Goal: Task Accomplishment & Management: Manage account settings

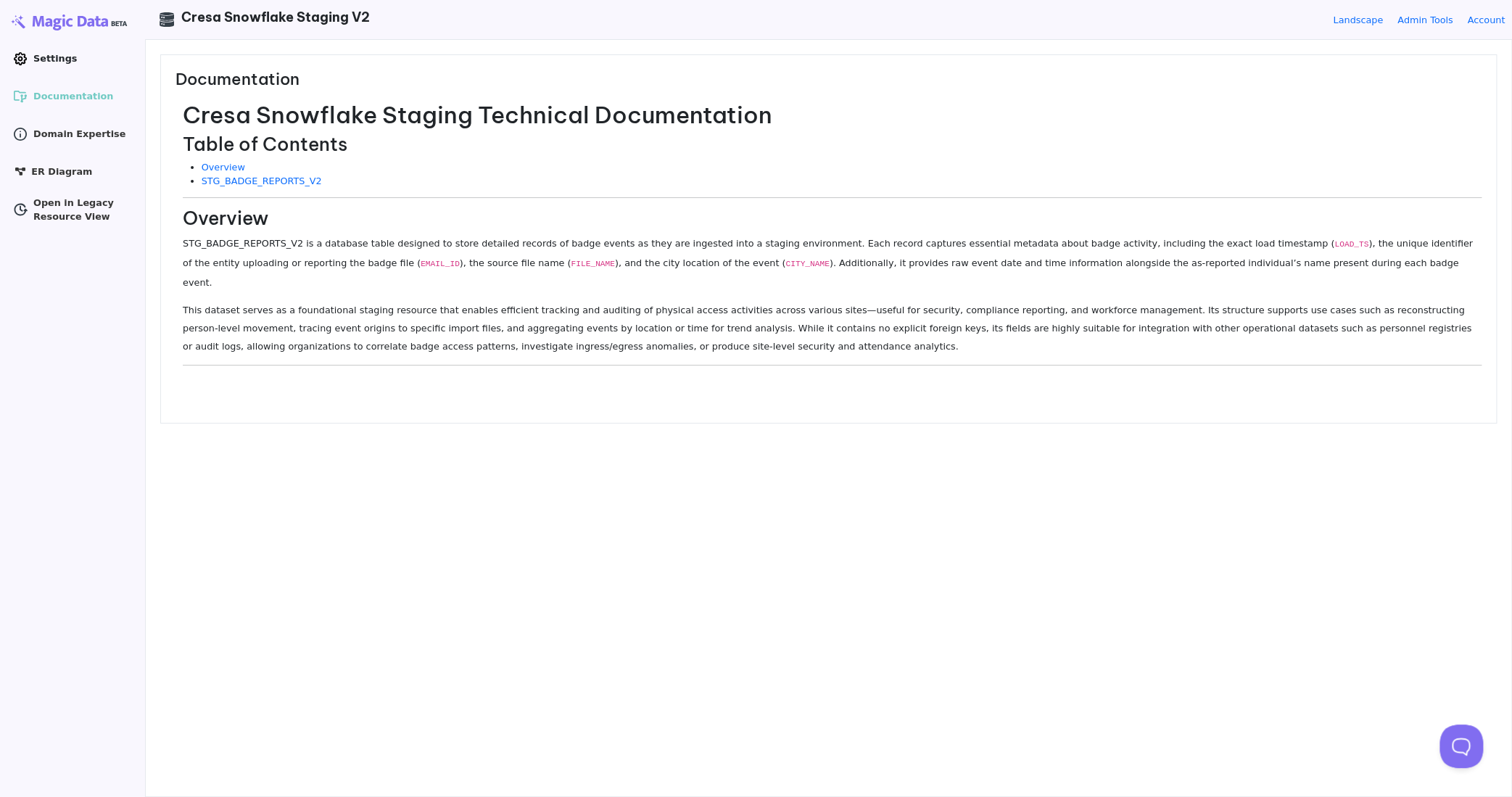
click at [26, 57] on icon at bounding box center [20, 58] width 13 height 13
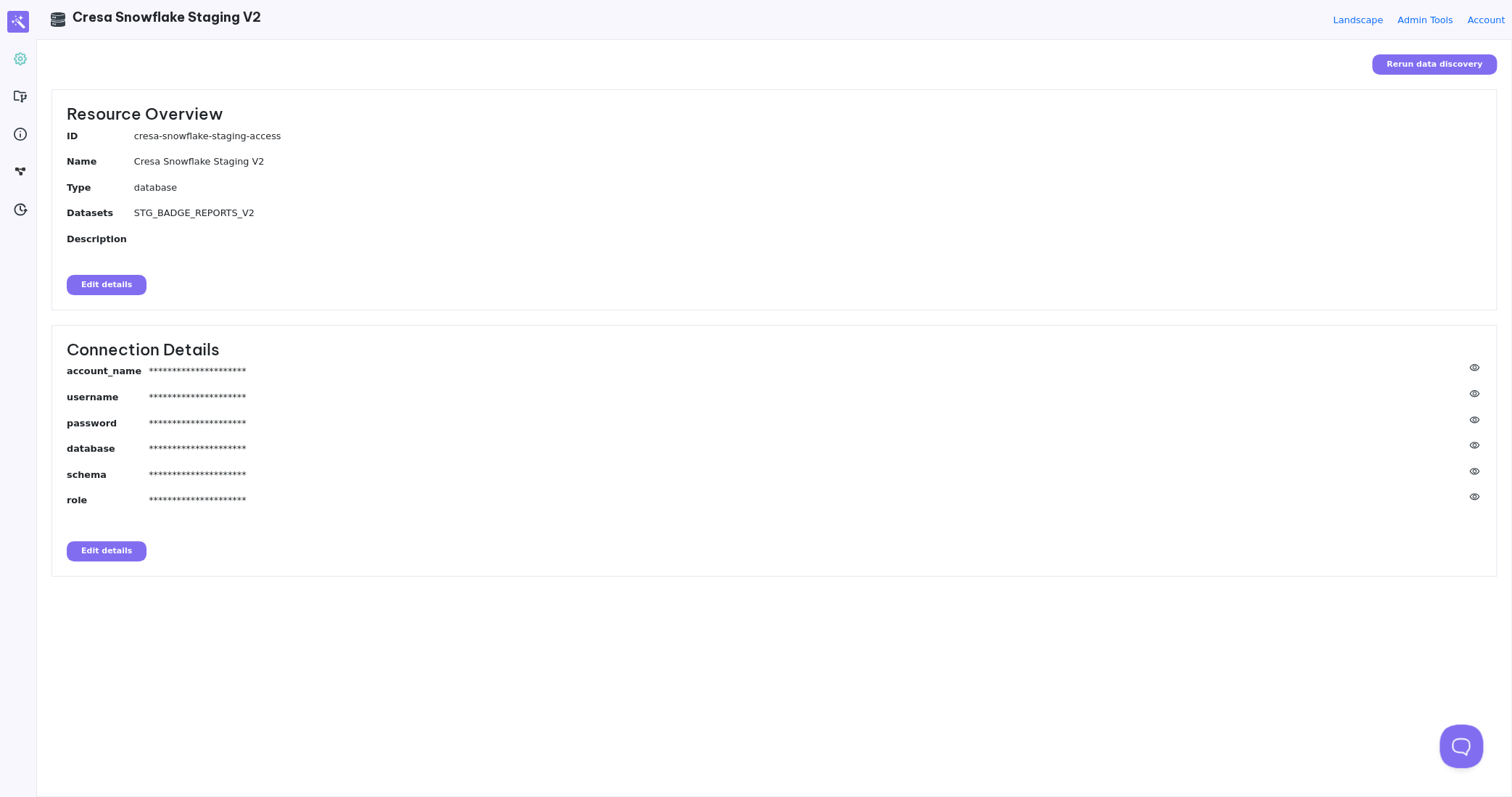
click at [102, 551] on button "Edit details" at bounding box center [106, 551] width 80 height 21
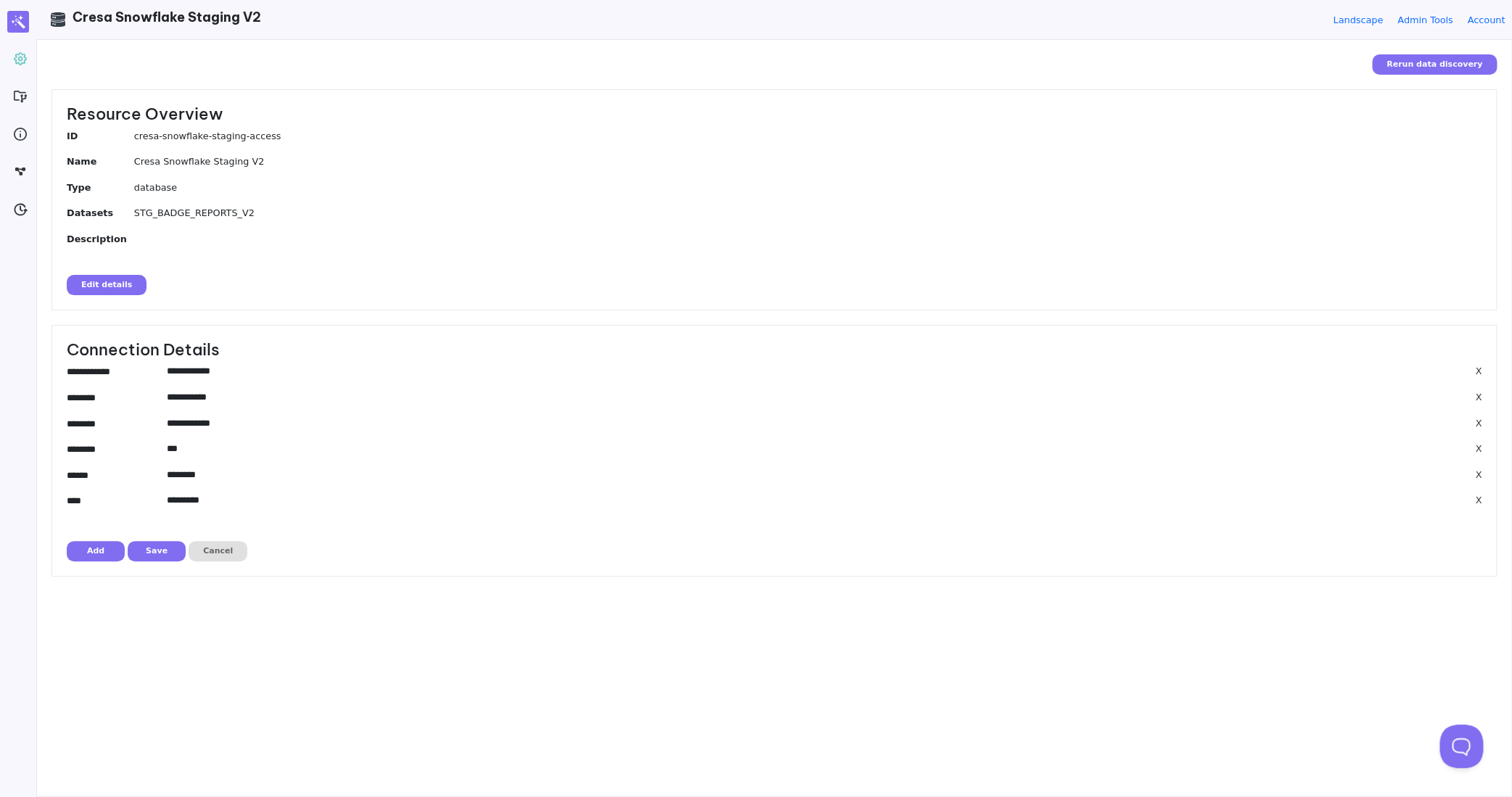
click at [220, 367] on input"] "**********" at bounding box center [813, 371] width 1294 height 14
click at [210, 401] on input"] "**********" at bounding box center [813, 397] width 1294 height 14
